Goal: Find contact information: Find contact information

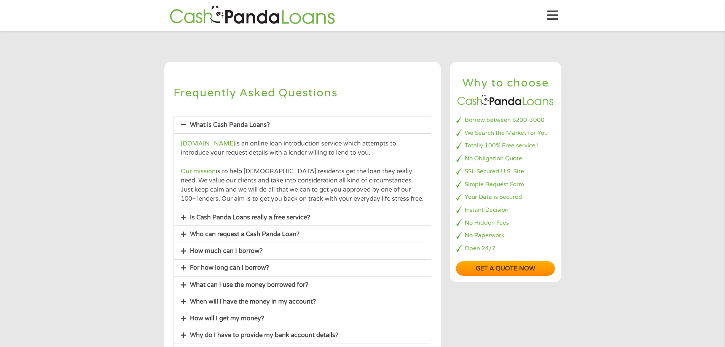
click at [261, 229] on div "Who can request a Cash Panda Loan?" at bounding box center [302, 234] width 257 height 16
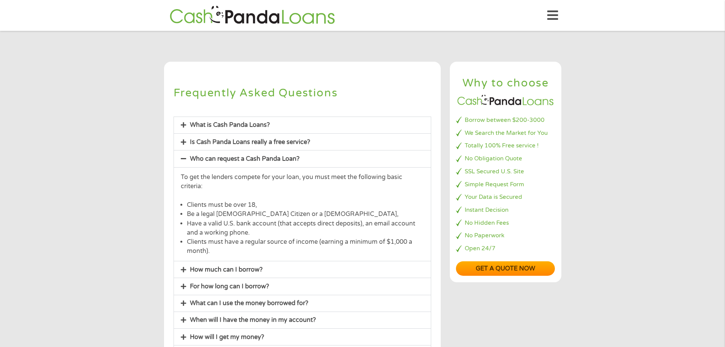
click at [210, 282] on link "For how long can I borrow?" at bounding box center [229, 286] width 79 height 8
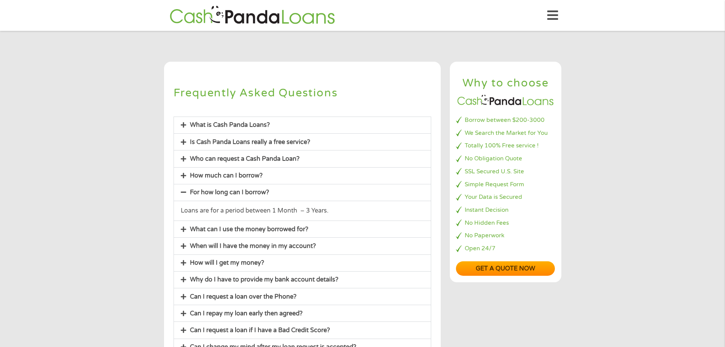
click at [224, 174] on link "How much can I borrow?" at bounding box center [226, 176] width 73 height 8
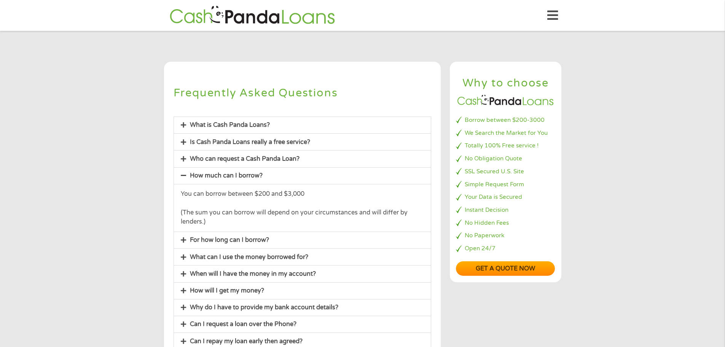
scroll to position [38, 0]
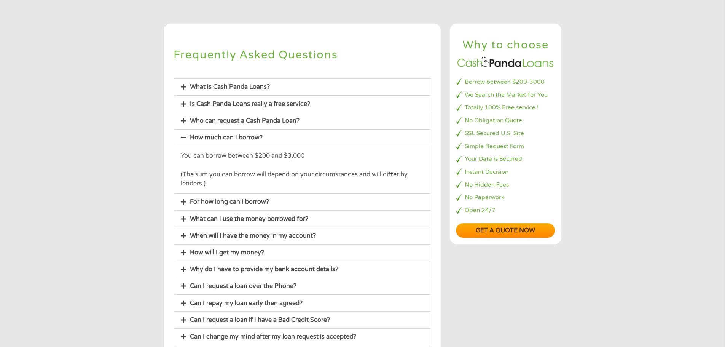
click at [231, 254] on link "How will I get my money?" at bounding box center [227, 252] width 74 height 8
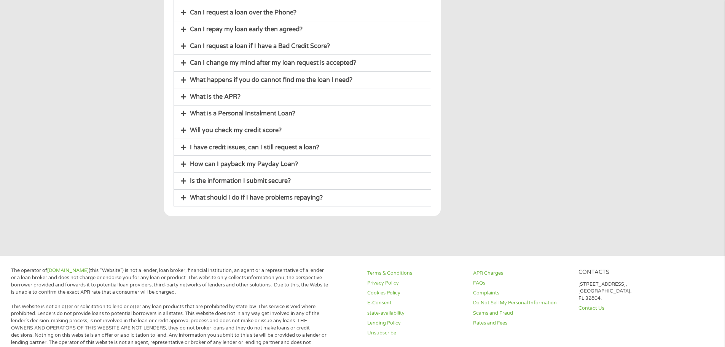
scroll to position [304, 0]
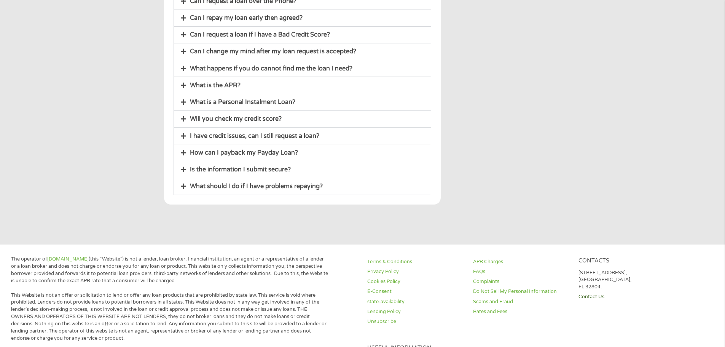
click at [587, 296] on link "Contact Us" at bounding box center [626, 296] width 97 height 7
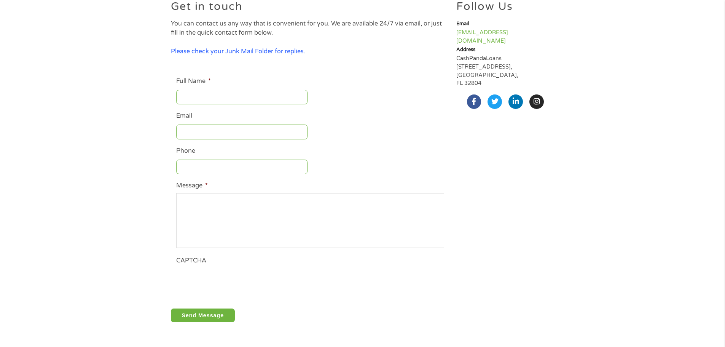
scroll to position [76, 0]
click at [477, 94] on link "Facebook-f" at bounding box center [474, 101] width 14 height 14
drag, startPoint x: 551, startPoint y: 30, endPoint x: 457, endPoint y: 35, distance: 94.0
click at [457, 35] on p "support@cashpandaloans.com" at bounding box center [505, 36] width 98 height 16
copy link "support@cashpandaloans.com"
